Goal: Task Accomplishment & Management: Manage account settings

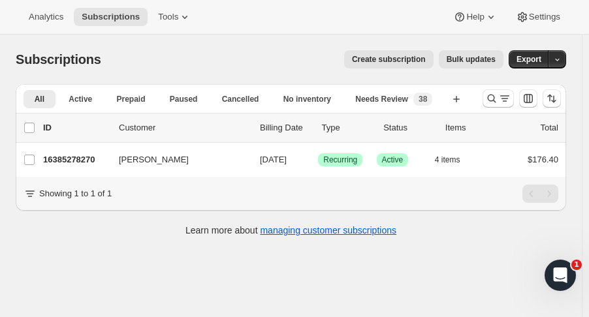
click at [496, 96] on icon "Search and filter results" at bounding box center [491, 98] width 13 height 13
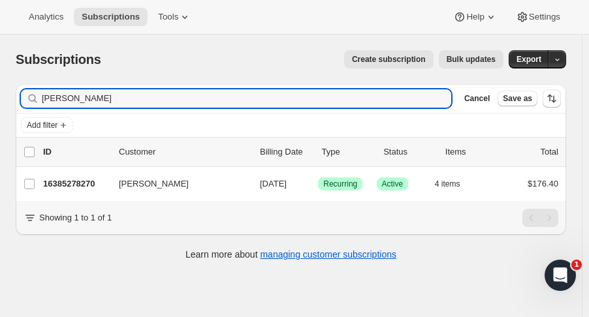
drag, startPoint x: 85, startPoint y: 95, endPoint x: -24, endPoint y: 84, distance: 109.0
click at [0, 84] on html "Analytics Subscriptions Tools Help Settings Skip to content Subscriptions. This…" at bounding box center [294, 158] width 589 height 317
type input "lindsay lov"
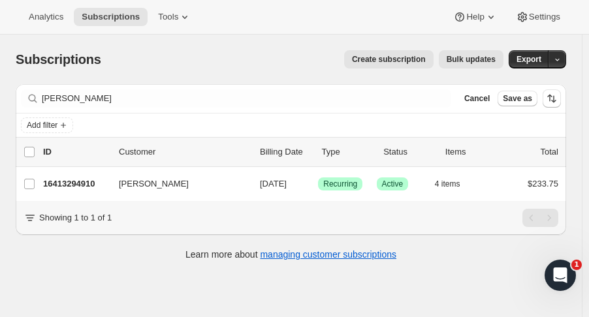
click at [87, 188] on p "16413294910" at bounding box center [75, 184] width 65 height 13
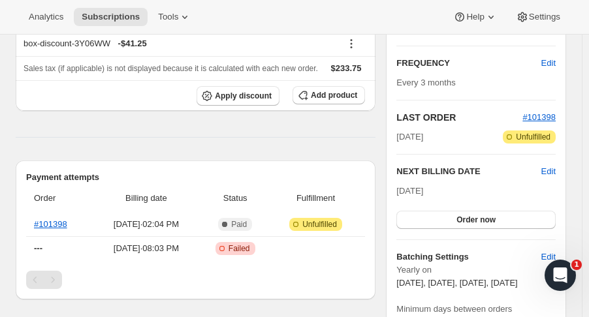
scroll to position [250, 0]
click at [54, 219] on link "#101398" at bounding box center [50, 224] width 33 height 10
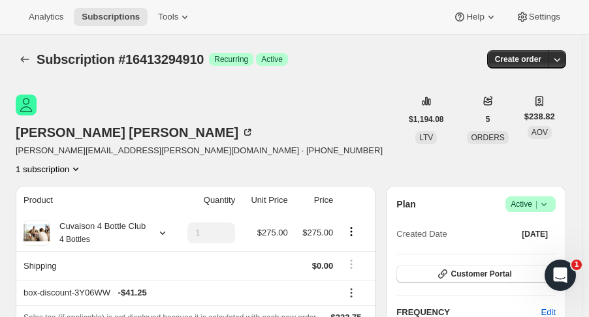
click at [27, 53] on icon "Subscriptions" at bounding box center [24, 59] width 13 height 13
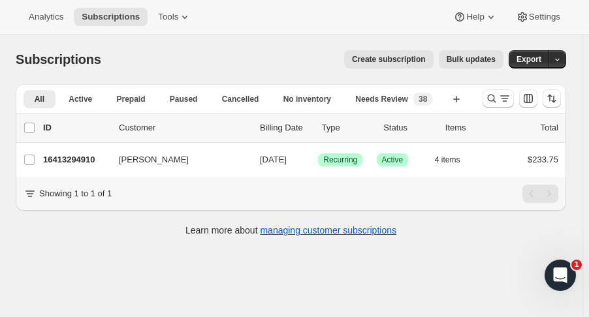
click at [63, 165] on p "16413294910" at bounding box center [75, 160] width 65 height 13
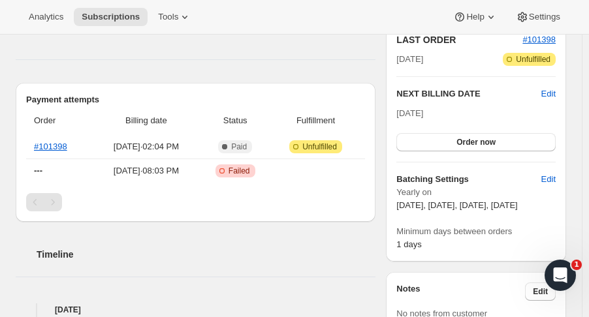
scroll to position [289, 0]
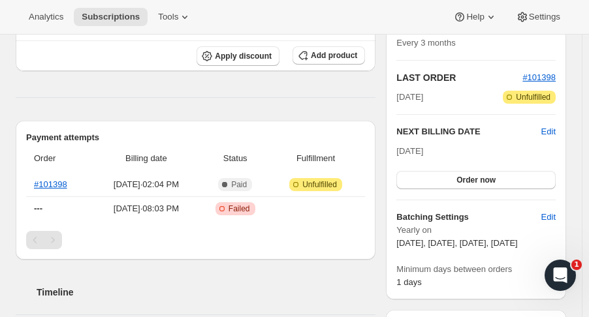
click at [25, 219] on div "Payment attempts Order Billing date Status Fulfillment #101398 Sep 9, 2025 · 02…" at bounding box center [196, 190] width 360 height 139
click at [45, 180] on link "#101398" at bounding box center [50, 185] width 33 height 10
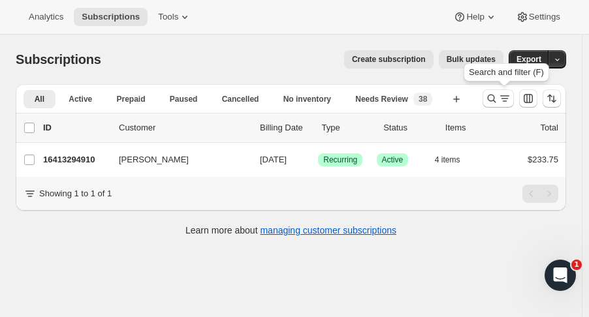
click at [498, 104] on icon "Search and filter results" at bounding box center [491, 98] width 13 height 13
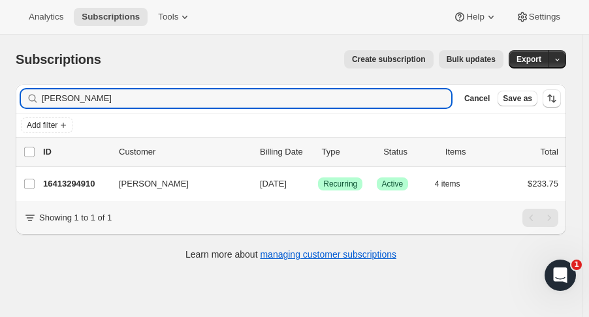
drag, startPoint x: 80, startPoint y: 102, endPoint x: -111, endPoint y: 82, distance: 191.8
click at [0, 82] on html "Analytics Subscriptions Tools Help Settings Skip to content Subscriptions. This…" at bounding box center [294, 158] width 589 height 317
type input "william piel"
click at [88, 182] on p "16424927550" at bounding box center [75, 184] width 65 height 13
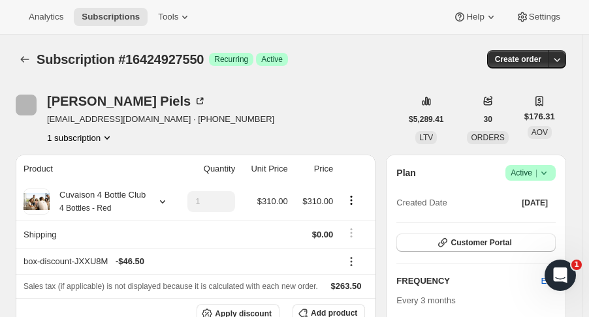
click at [566, 50] on button "button" at bounding box center [557, 59] width 18 height 18
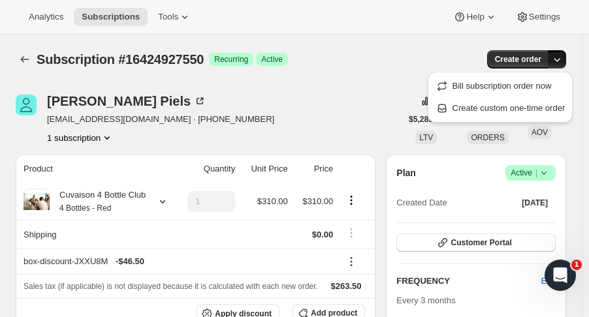
click at [555, 114] on span "Create custom one-time order" at bounding box center [509, 108] width 113 height 13
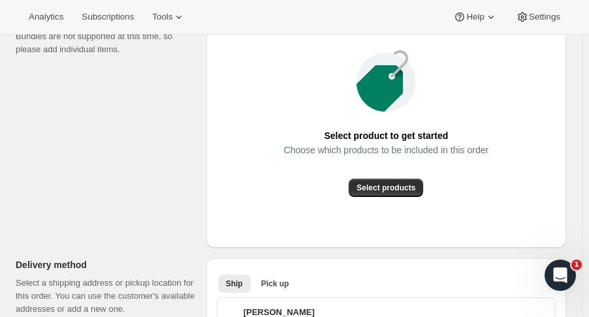
scroll to position [201, 0]
click at [408, 190] on span "Select products" at bounding box center [386, 187] width 59 height 10
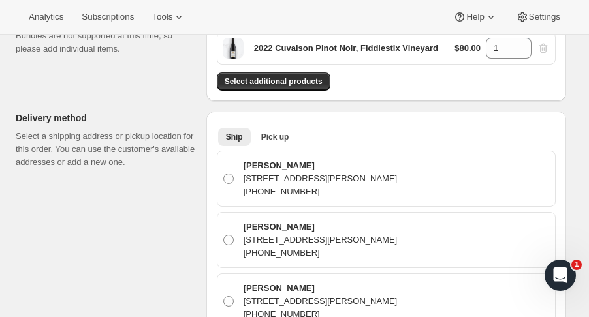
click at [280, 135] on span "Pick up" at bounding box center [275, 137] width 28 height 10
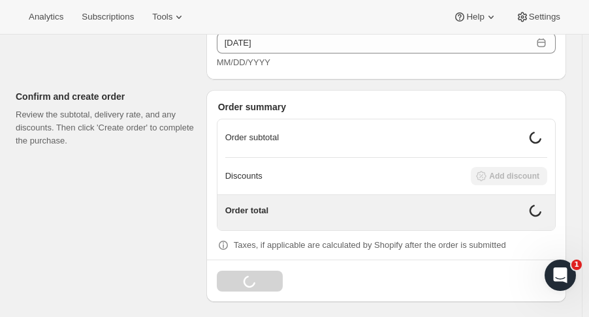
scroll to position [730, 0]
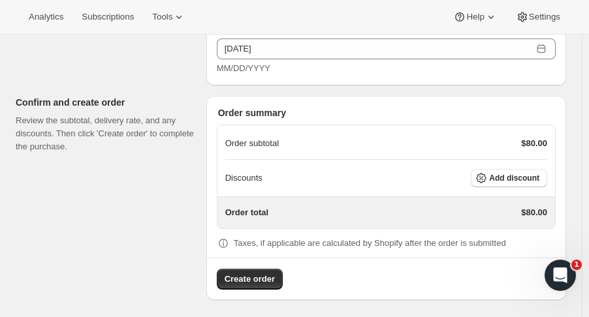
click at [534, 182] on button "Add discount" at bounding box center [509, 178] width 76 height 18
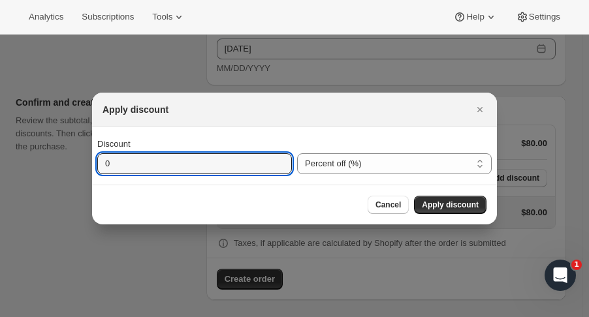
click at [208, 160] on input "0" at bounding box center [184, 164] width 175 height 21
type input "100"
click at [456, 204] on span "Apply discount" at bounding box center [450, 205] width 57 height 10
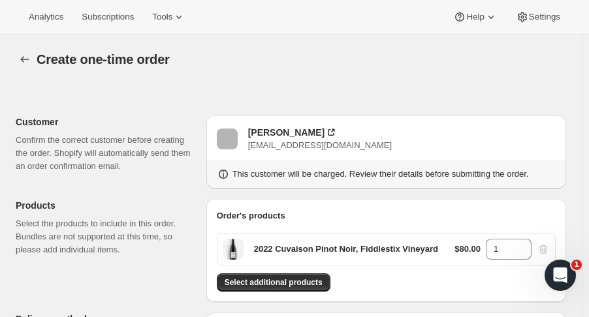
scroll to position [724, 0]
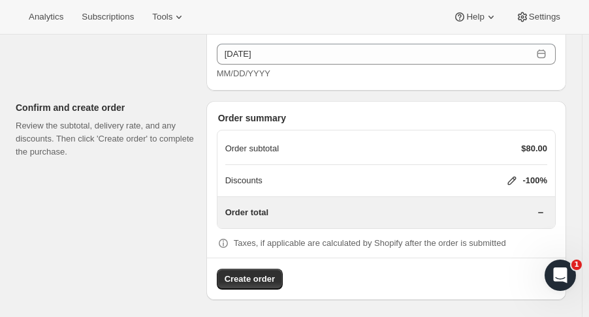
click at [259, 276] on span "Create order" at bounding box center [250, 279] width 50 height 13
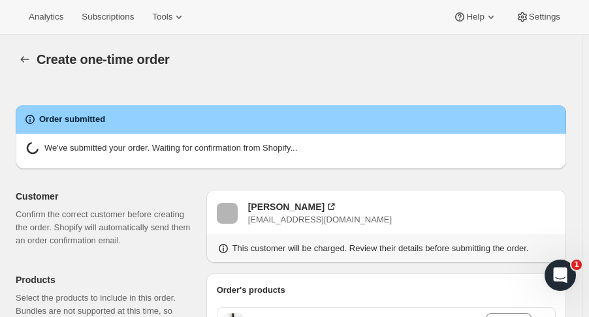
radio input "true"
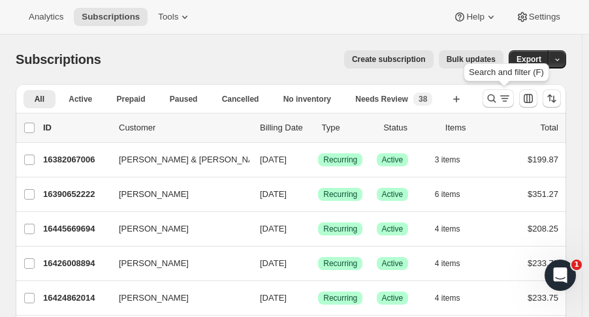
click at [493, 96] on icon "Search and filter results" at bounding box center [491, 98] width 13 height 13
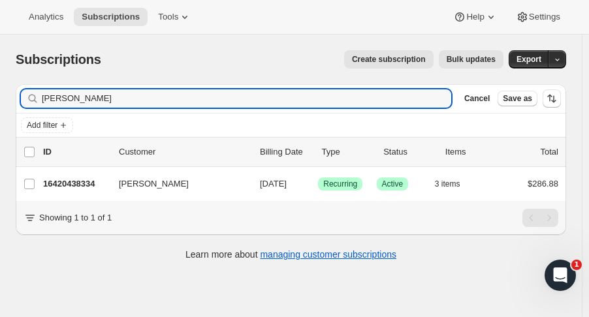
type input "[PERSON_NAME]"
click at [60, 184] on p "16420438334" at bounding box center [75, 184] width 65 height 13
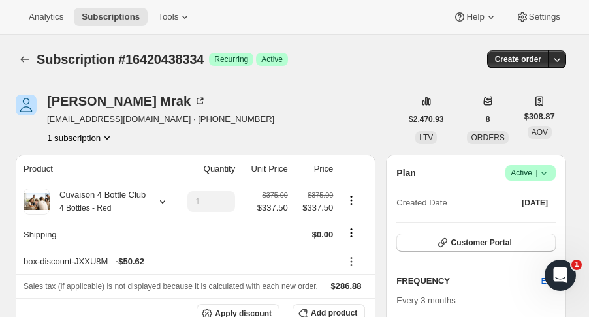
click at [551, 176] on icon at bounding box center [544, 173] width 13 height 13
drag, startPoint x: 542, startPoint y: 225, endPoint x: 533, endPoint y: 198, distance: 28.1
click at [533, 198] on ul "Pause subscription Cancel subscription" at bounding box center [538, 209] width 82 height 43
click at [533, 198] on span "Pause subscription" at bounding box center [537, 198] width 72 height 10
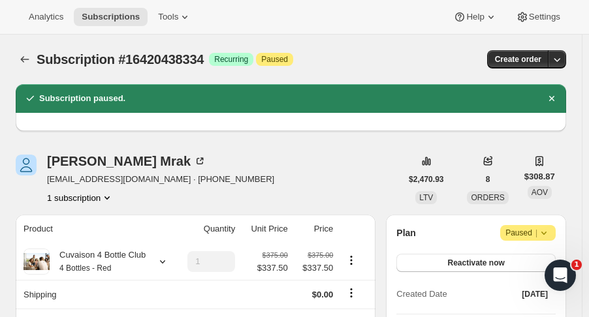
click at [32, 52] on button "Subscriptions" at bounding box center [25, 59] width 18 height 18
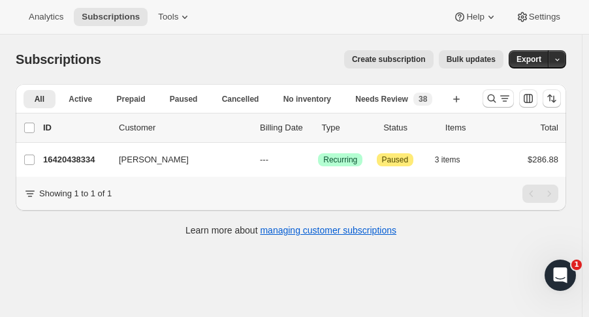
click at [498, 101] on icon "Search and filter results" at bounding box center [491, 98] width 13 height 13
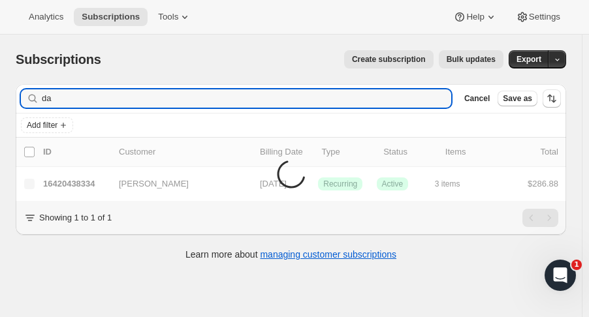
type input "d"
type input "conn"
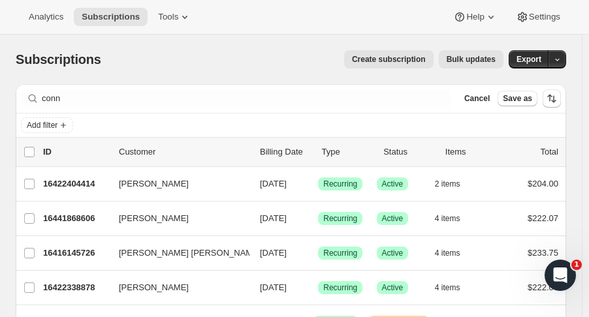
click at [189, 114] on div "Add filter" at bounding box center [291, 126] width 551 height 24
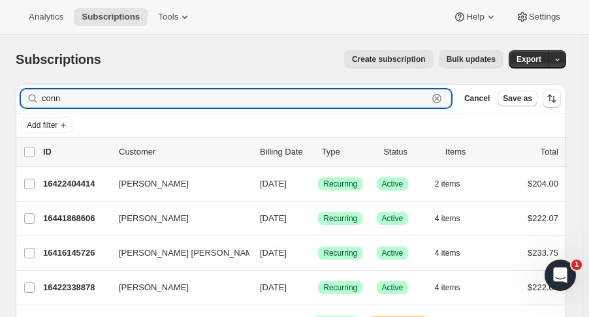
click at [84, 95] on input "conn" at bounding box center [235, 98] width 386 height 18
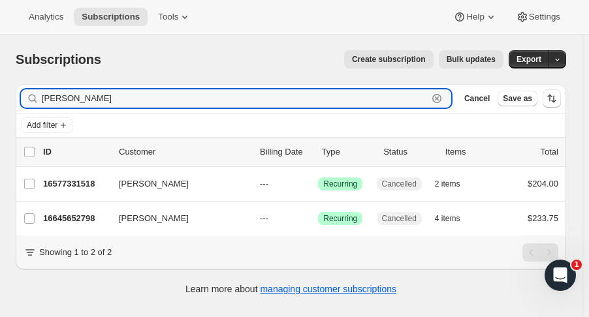
drag, startPoint x: 90, startPoint y: 101, endPoint x: -10, endPoint y: 92, distance: 100.4
click at [0, 92] on html "Analytics Subscriptions Tools Help Settings Skip to content Subscriptions. This…" at bounding box center [294, 158] width 589 height 317
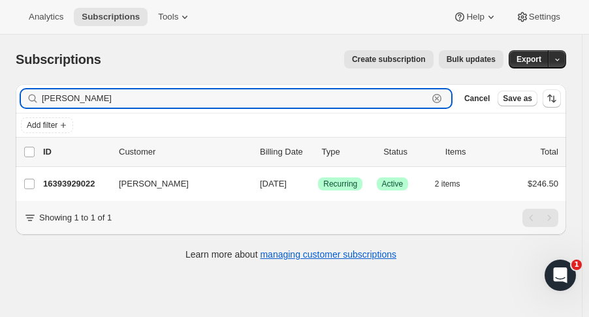
type input "[PERSON_NAME]"
click at [76, 180] on p "16393929022" at bounding box center [75, 184] width 65 height 13
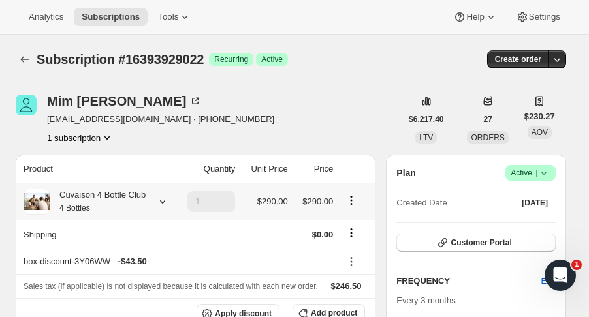
click at [157, 203] on icon at bounding box center [162, 201] width 13 height 13
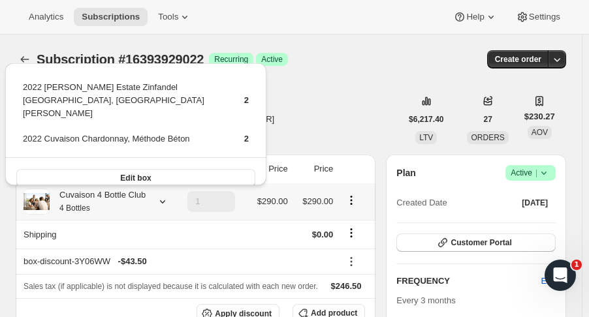
click at [157, 203] on icon at bounding box center [162, 201] width 13 height 13
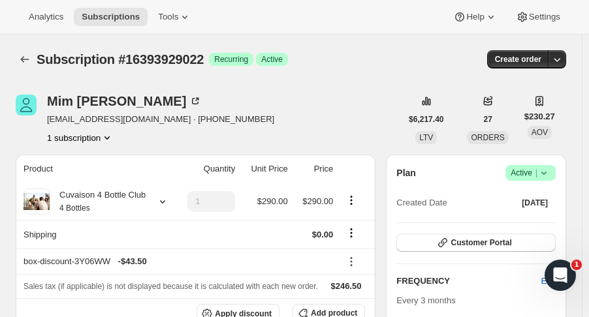
click at [30, 50] on button "Subscriptions" at bounding box center [25, 59] width 18 height 18
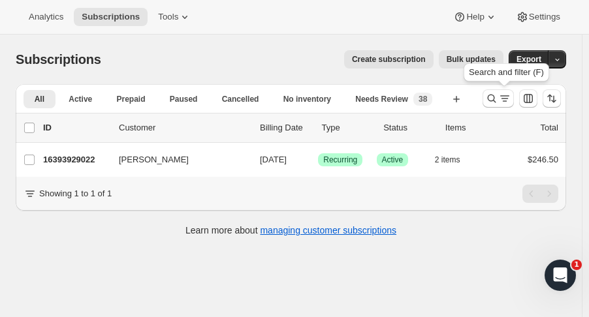
click at [496, 99] on icon "Search and filter results" at bounding box center [492, 99] width 8 height 8
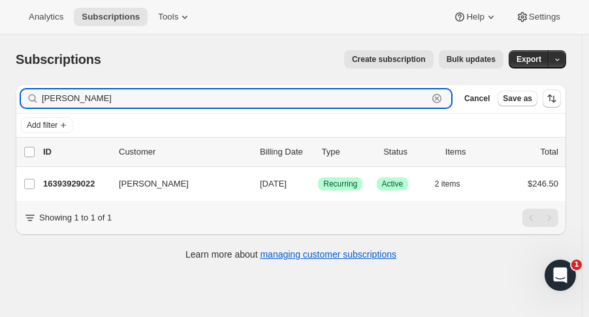
drag, startPoint x: 97, startPoint y: 95, endPoint x: -99, endPoint y: -48, distance: 242.2
click at [0, 0] on html "Analytics Subscriptions Tools Help Settings Skip to content Subscriptions. This…" at bounding box center [294, 158] width 589 height 317
type input "[PERSON_NAME]"
click at [79, 180] on p "16421781822" at bounding box center [75, 184] width 65 height 13
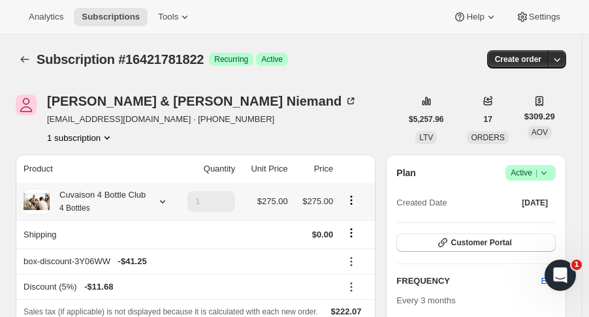
click at [165, 201] on icon at bounding box center [162, 201] width 13 height 13
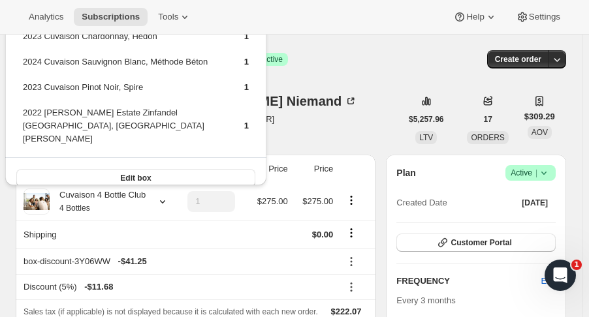
click at [365, 80] on div "Subscription #16421781822. This page is ready Subscription #16421781822 Success…" at bounding box center [291, 60] width 551 height 50
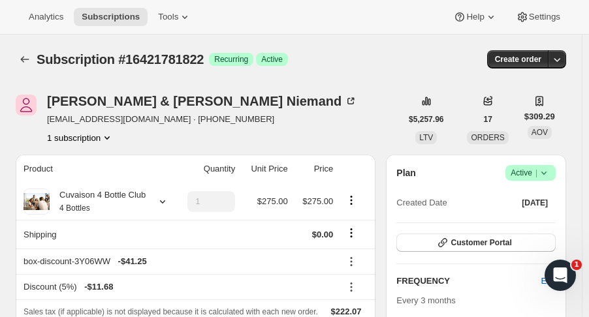
click at [564, 59] on icon "button" at bounding box center [557, 59] width 13 height 13
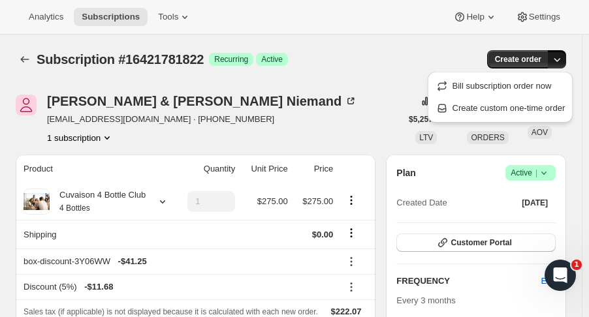
click at [481, 106] on span "Create custom one-time order" at bounding box center [509, 108] width 113 height 10
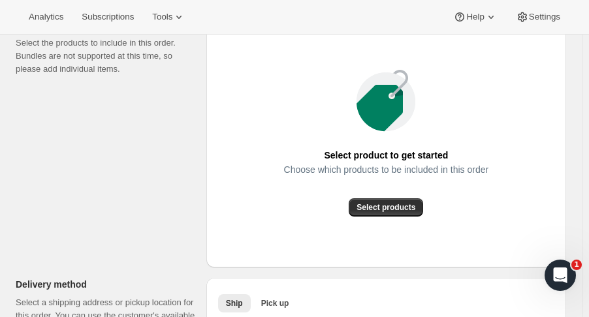
scroll to position [197, 0]
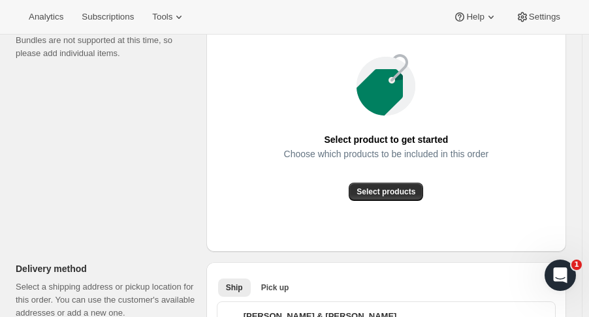
click at [417, 186] on button "Select products" at bounding box center [386, 192] width 74 height 18
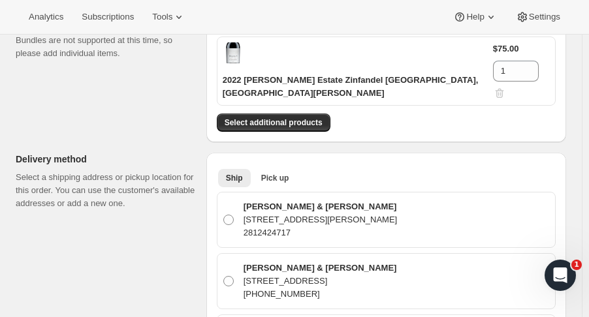
click at [276, 118] on span "Select additional products" at bounding box center [274, 123] width 98 height 10
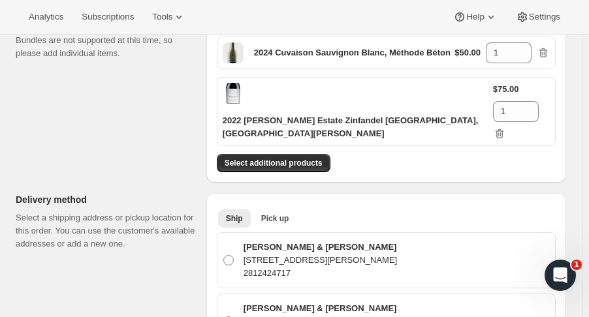
click at [276, 158] on span "Select additional products" at bounding box center [274, 163] width 98 height 10
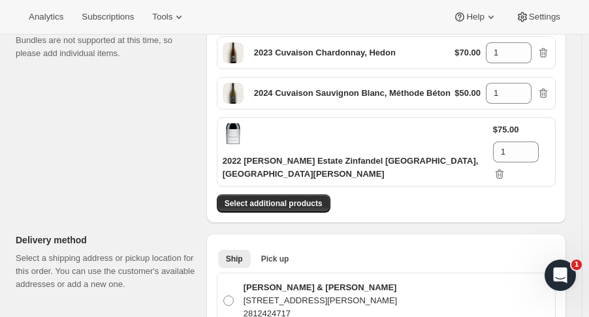
click at [277, 195] on button "Select additional products" at bounding box center [274, 204] width 114 height 18
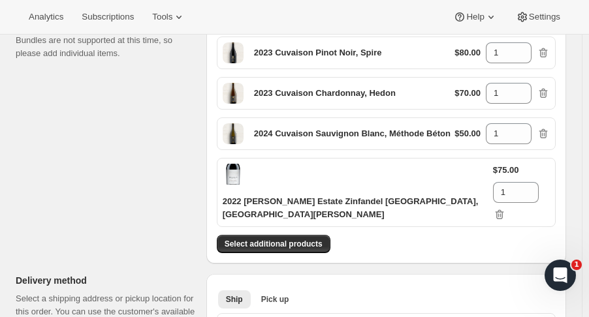
click at [278, 239] on span "Select additional products" at bounding box center [274, 244] width 98 height 10
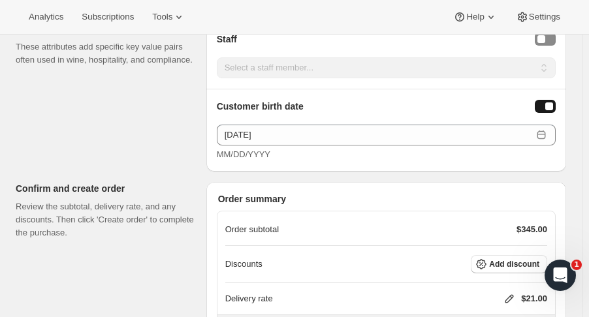
scroll to position [1148, 0]
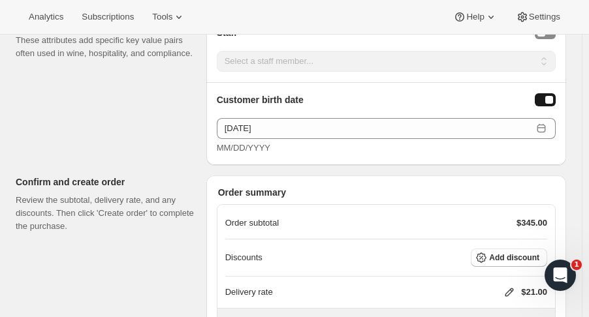
click at [517, 253] on span "Add discount" at bounding box center [514, 258] width 50 height 10
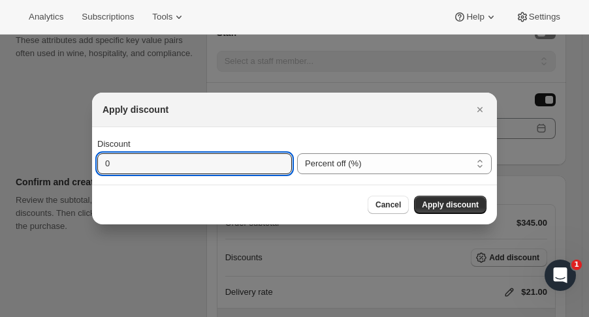
click at [261, 162] on input "0" at bounding box center [184, 164] width 175 height 21
type input "100"
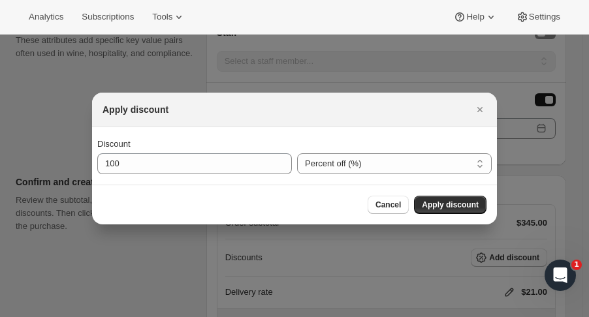
click at [462, 205] on span "Apply discount" at bounding box center [450, 205] width 57 height 10
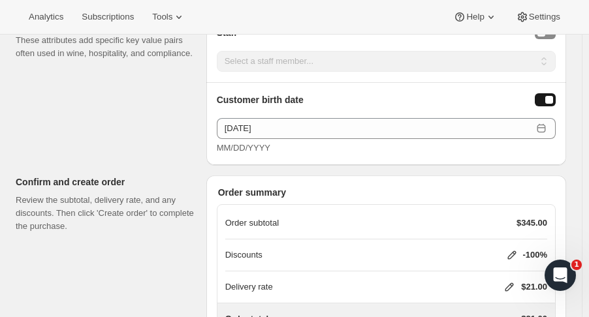
click at [514, 284] on icon at bounding box center [510, 288] width 8 height 8
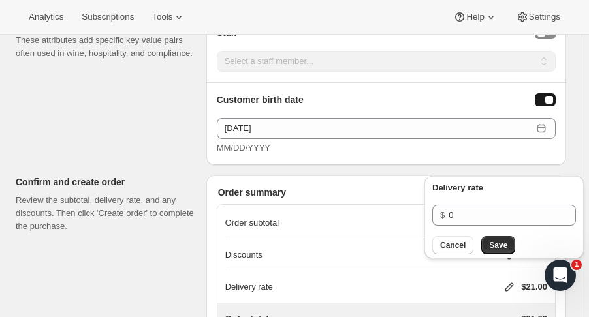
click at [503, 242] on span "Save" at bounding box center [498, 245] width 18 height 10
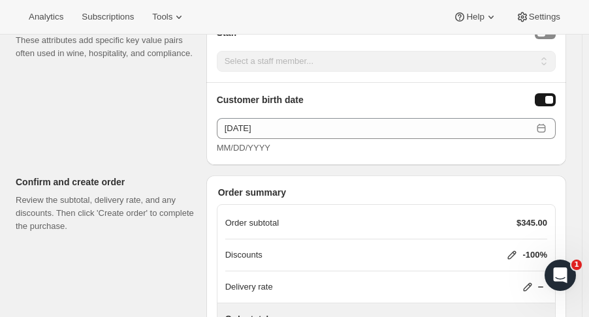
scroll to position [1239, 0]
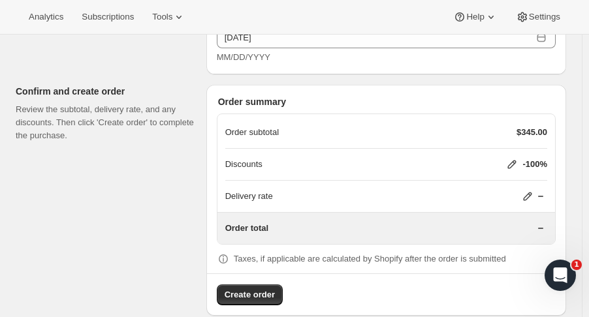
click at [265, 285] on button "Create order" at bounding box center [250, 295] width 66 height 21
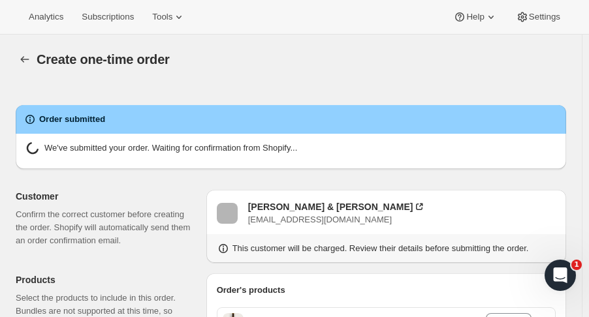
radio input "true"
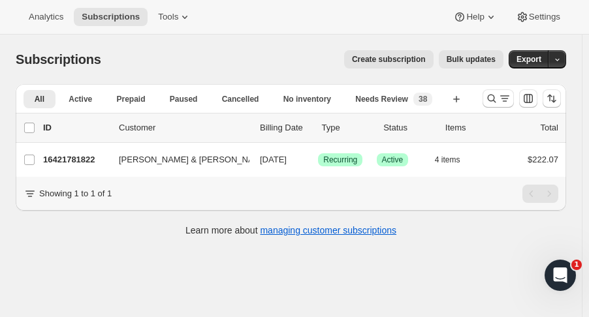
click at [498, 108] on div at bounding box center [522, 99] width 89 height 26
click at [498, 101] on icon "Search and filter results" at bounding box center [491, 98] width 13 height 13
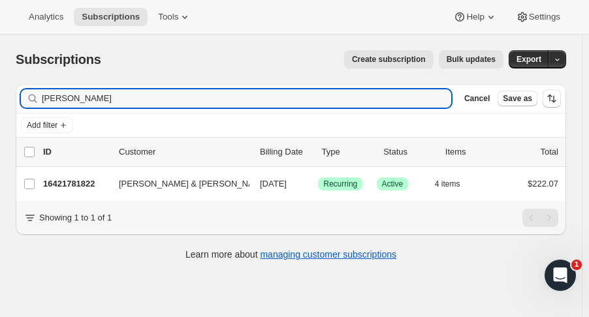
click at [68, 105] on input "[PERSON_NAME]" at bounding box center [247, 98] width 410 height 18
click at [65, 91] on input "[PERSON_NAME]" at bounding box center [235, 98] width 386 height 18
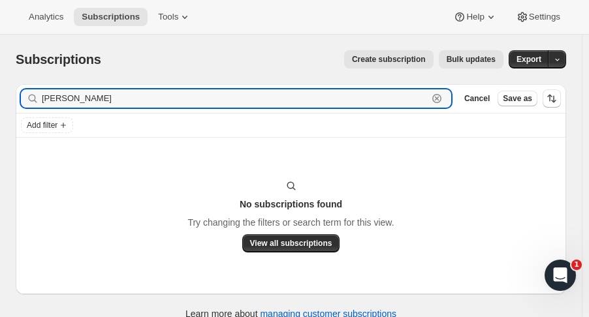
drag, startPoint x: 104, startPoint y: 103, endPoint x: 19, endPoint y: 112, distance: 85.4
click at [19, 112] on div "Filter subscribers stephen rick Clear Cancel Save as" at bounding box center [291, 98] width 551 height 29
type input "rick"
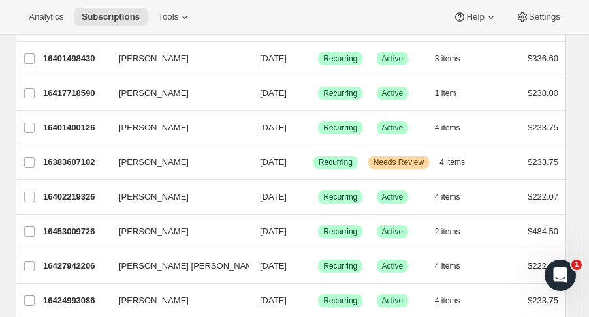
scroll to position [611, 0]
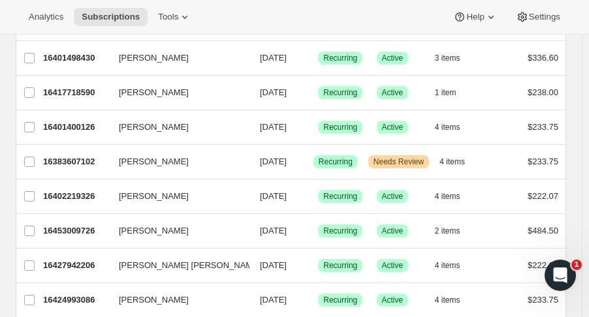
click at [71, 265] on p "16427942206" at bounding box center [75, 265] width 65 height 13
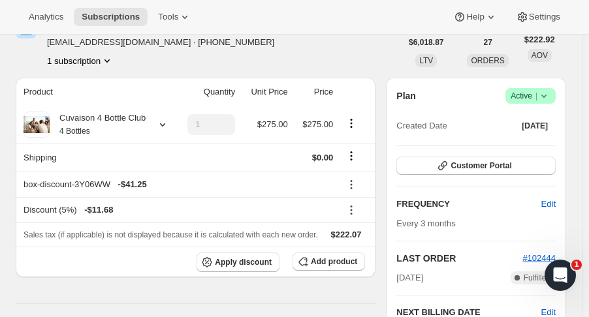
scroll to position [76, 0]
click at [163, 129] on icon at bounding box center [162, 125] width 13 height 13
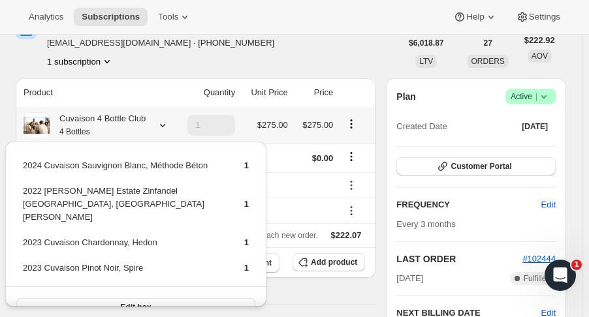
click at [325, 63] on div "Steve Rick hrych@att.net · +16159537282 1 subscription" at bounding box center [208, 43] width 385 height 50
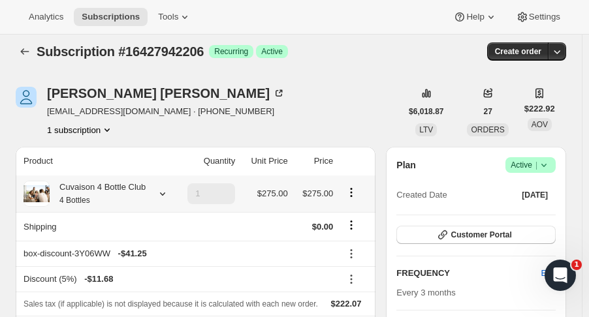
scroll to position [0, 0]
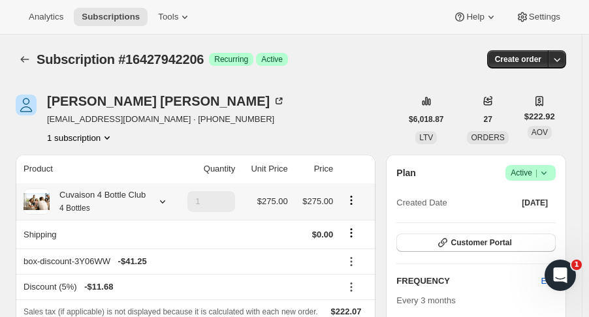
click at [564, 59] on icon "button" at bounding box center [557, 59] width 13 height 13
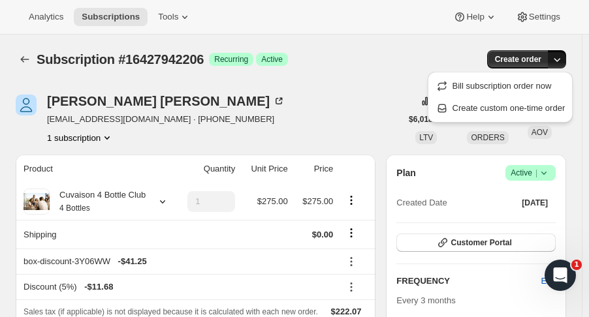
click at [545, 110] on span "Create custom one-time order" at bounding box center [509, 108] width 113 height 10
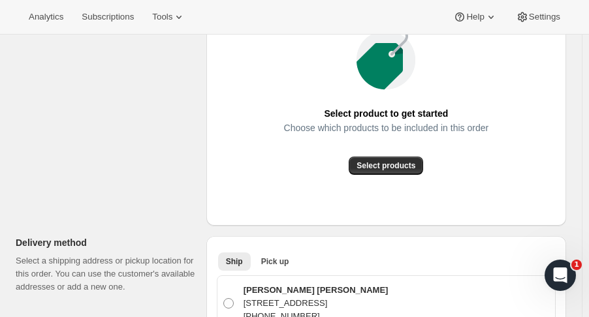
scroll to position [257, 0]
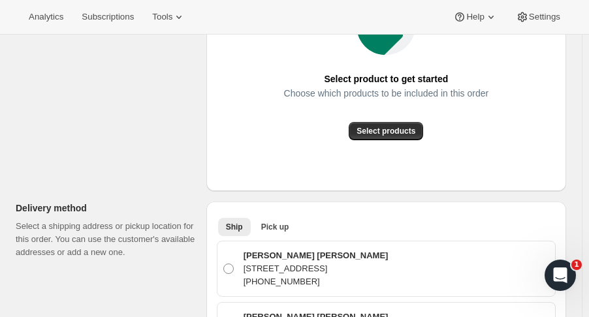
click at [404, 130] on span "Select products" at bounding box center [386, 131] width 59 height 10
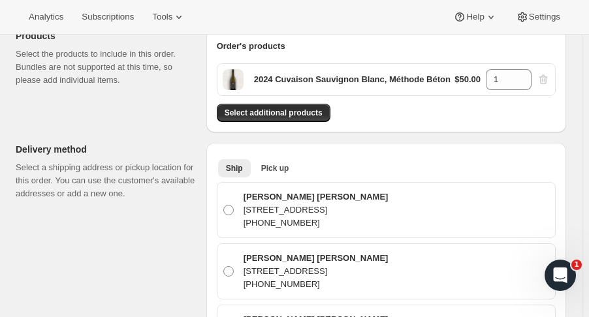
scroll to position [154, 0]
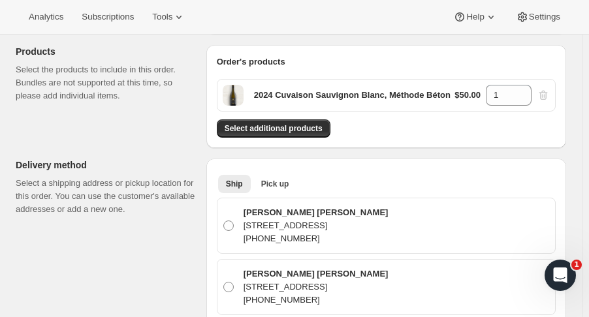
click at [291, 129] on span "Select additional products" at bounding box center [274, 128] width 98 height 10
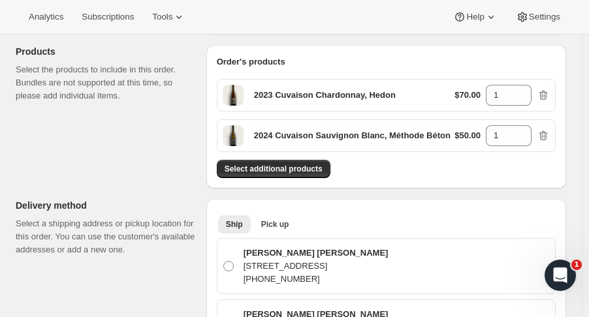
click at [260, 161] on button "Select additional products" at bounding box center [274, 169] width 114 height 18
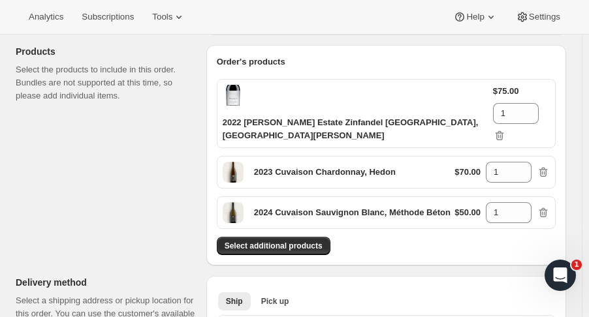
click at [290, 241] on span "Select additional products" at bounding box center [274, 246] width 98 height 10
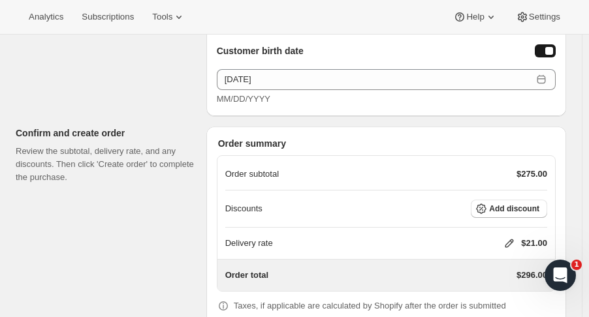
scroll to position [1483, 0]
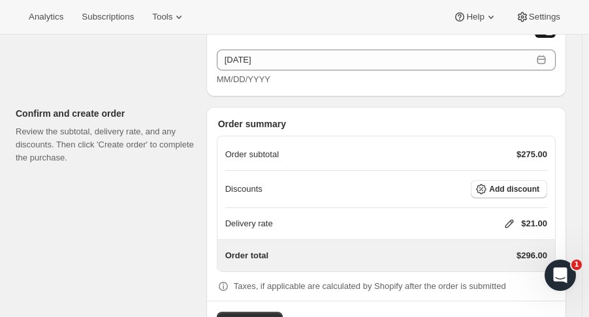
click at [523, 184] on span "Add discount" at bounding box center [514, 189] width 50 height 10
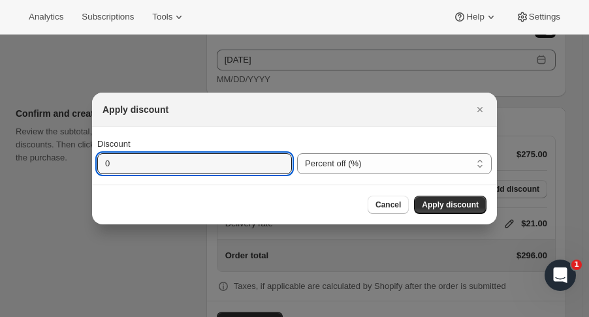
click at [248, 163] on input "0" at bounding box center [184, 164] width 175 height 21
type input "100"
click at [464, 200] on button "Apply discount" at bounding box center [450, 205] width 73 height 18
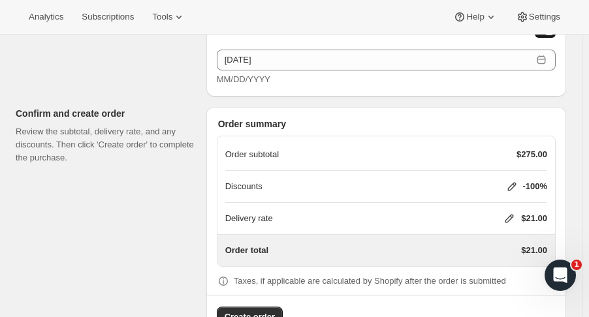
click at [515, 212] on icon at bounding box center [509, 218] width 13 height 13
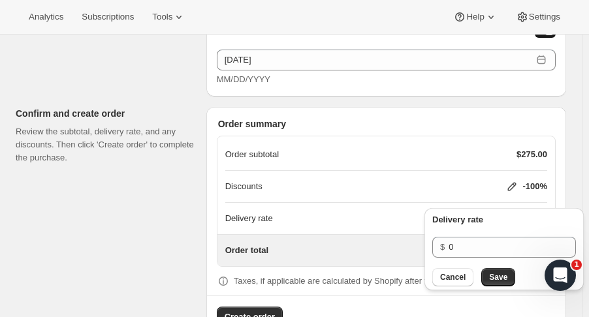
click at [509, 280] on button "Save" at bounding box center [498, 277] width 34 height 18
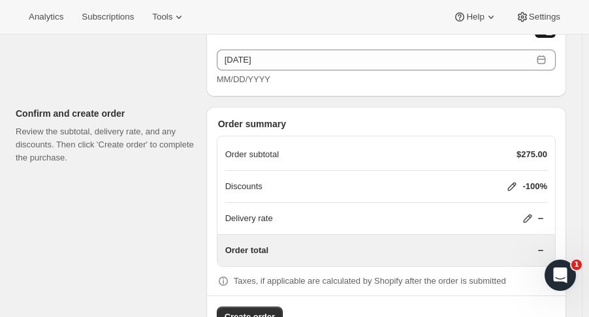
scroll to position [1504, 0]
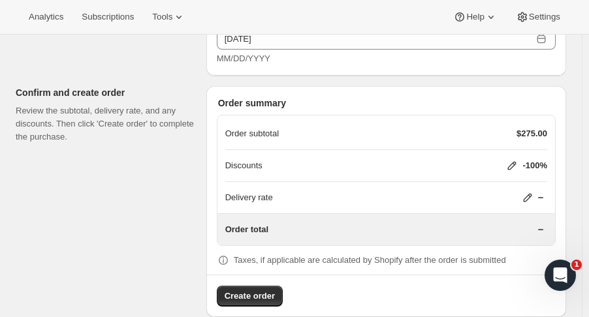
click at [263, 290] on span "Create order" at bounding box center [250, 296] width 50 height 13
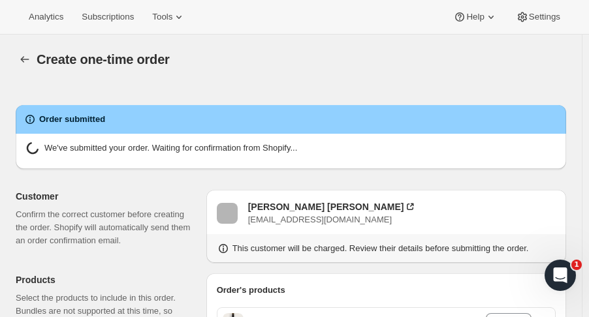
radio input "true"
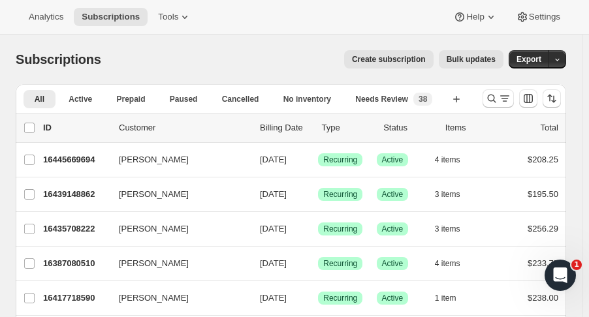
click at [490, 105] on button "Search and filter results" at bounding box center [498, 98] width 31 height 18
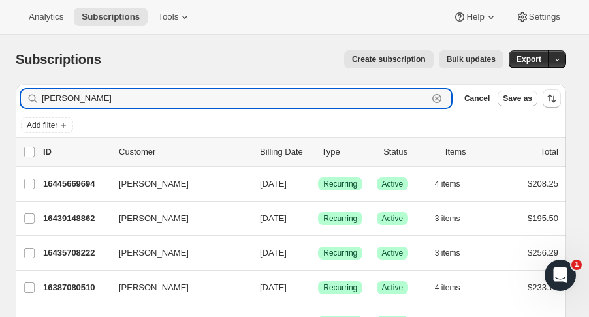
drag, startPoint x: 196, startPoint y: 101, endPoint x: -120, endPoint y: 101, distance: 316.2
click at [0, 101] on html "Analytics Subscriptions Tools Help Settings Skip to content Subscriptions. This…" at bounding box center [294, 158] width 589 height 317
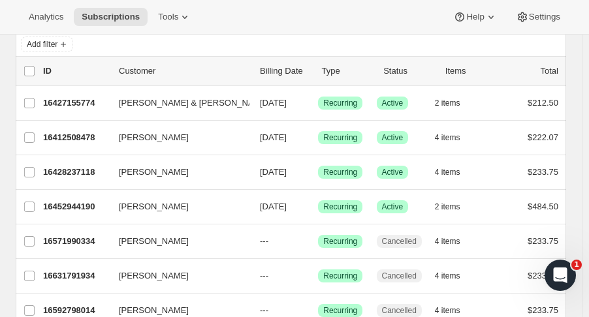
scroll to position [84, 0]
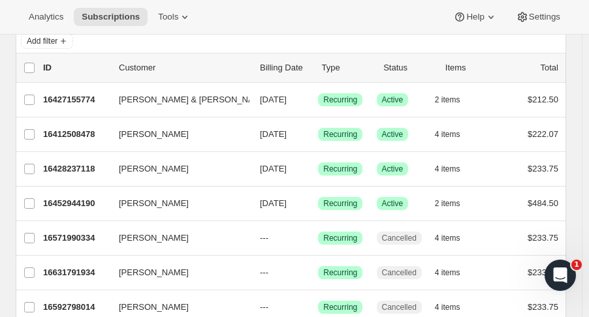
type input "tiffany"
click at [82, 209] on div "16452944190 tiffany gantus 11/01/2025 Success Recurring Success Active 2 items …" at bounding box center [300, 204] width 515 height 18
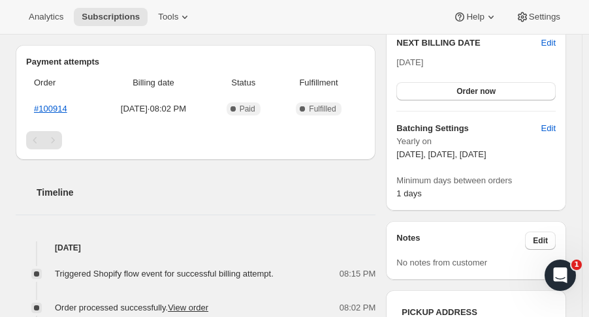
scroll to position [349, 0]
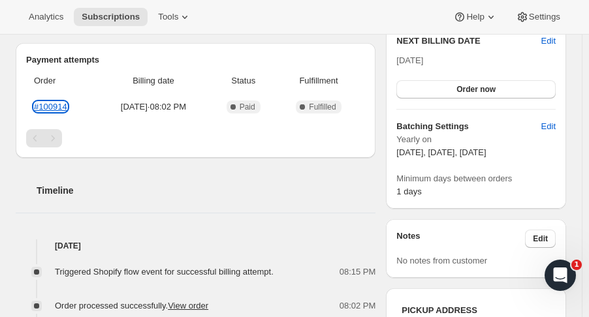
click at [51, 102] on link "#100914" at bounding box center [50, 107] width 33 height 10
